Goal: Task Accomplishment & Management: Manage account settings

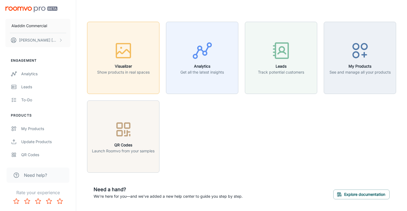
click at [133, 66] on h6 "Visualizer" at bounding box center [123, 66] width 52 height 6
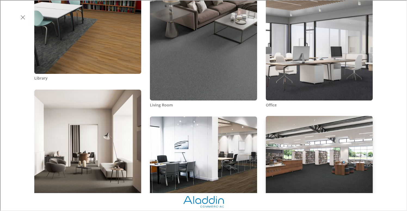
scroll to position [278, 0]
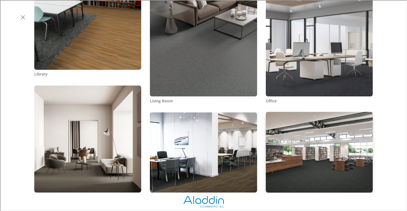
click at [289, 112] on img "Library" at bounding box center [319, 153] width 108 height 82
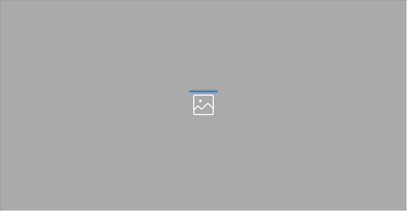
scroll to position [0, 0]
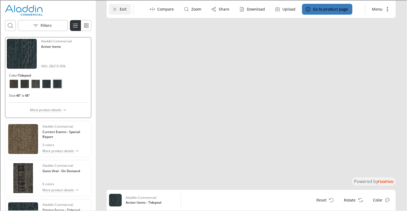
click at [114, 9] on icon "Exit" at bounding box center [114, 8] width 5 height 5
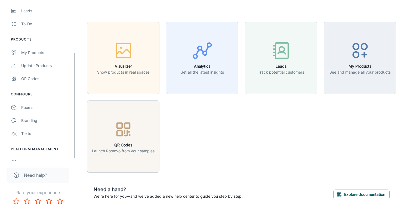
scroll to position [82, 0]
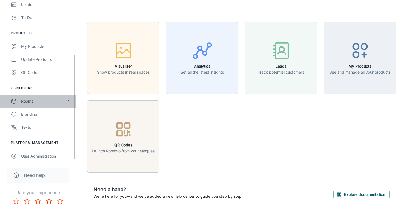
click at [29, 101] on div "Rooms" at bounding box center [43, 101] width 45 height 6
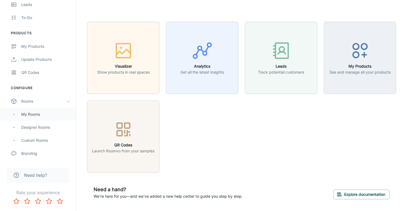
click at [29, 113] on div "My Rooms" at bounding box center [45, 115] width 49 height 6
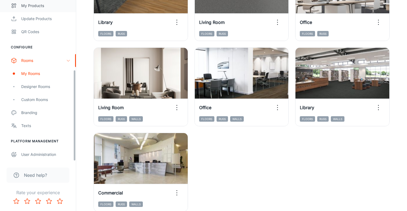
scroll to position [123, 0]
click at [42, 85] on div "Designer Rooms" at bounding box center [45, 87] width 49 height 6
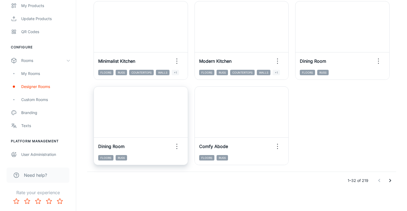
scroll to position [854, 0]
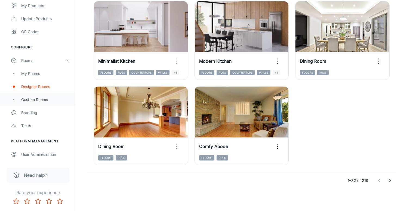
click at [36, 100] on div "Custom Rooms" at bounding box center [45, 100] width 49 height 6
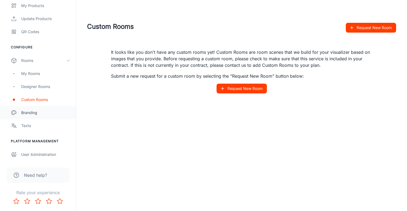
click at [34, 113] on div "Branding" at bounding box center [45, 113] width 49 height 6
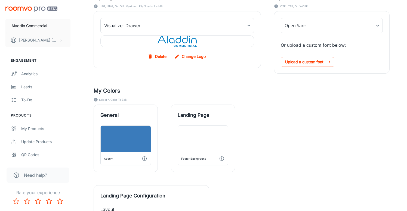
scroll to position [106, 0]
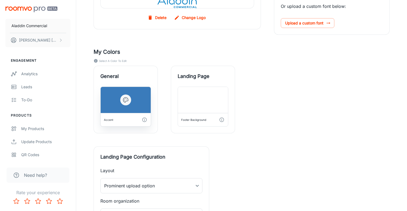
click at [128, 102] on icon "button" at bounding box center [125, 100] width 7 height 7
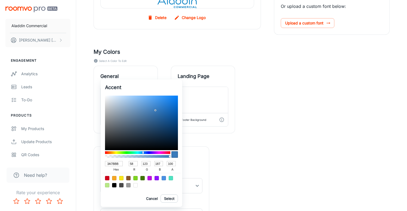
click at [153, 72] on div at bounding box center [203, 105] width 407 height 211
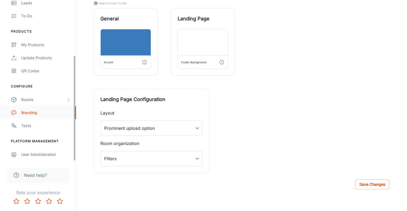
scroll to position [84, 0]
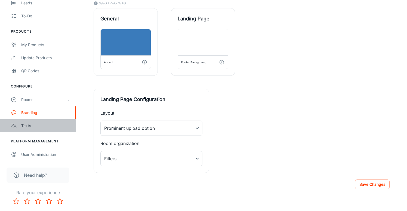
click at [30, 128] on div "Texts" at bounding box center [45, 126] width 49 height 6
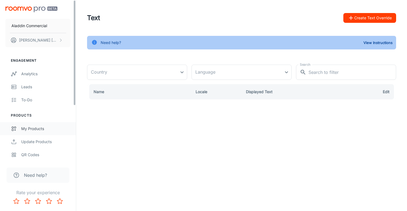
type input "[GEOGRAPHIC_DATA]"
type input "en-us"
